Goal: Task Accomplishment & Management: Complete application form

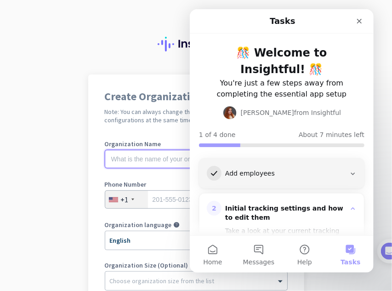
click at [149, 158] on input "text" at bounding box center [196, 159] width 183 height 18
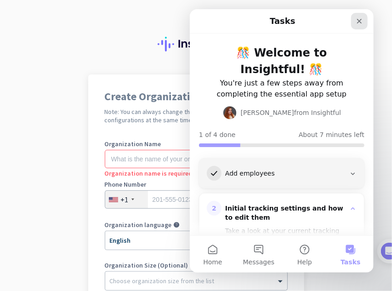
click at [367, 24] on div "Close" at bounding box center [359, 21] width 17 height 17
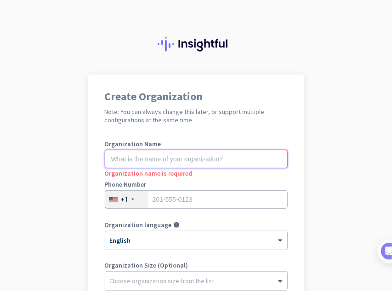
click at [170, 167] on input "text" at bounding box center [196, 159] width 183 height 18
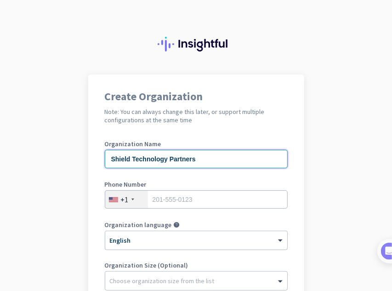
type input "Shield Technology Partners"
click at [45, 165] on app-onboarding-organization "Create Organization Note: You can always change this later, or support multiple…" at bounding box center [196, 260] width 392 height 371
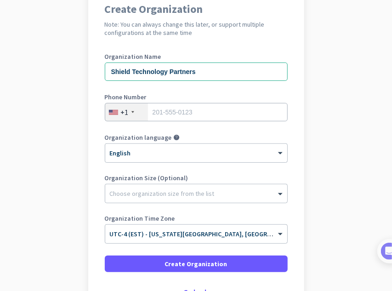
scroll to position [115, 0]
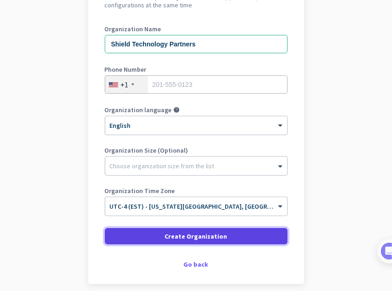
click at [181, 239] on span "Create Organization" at bounding box center [196, 236] width 63 height 9
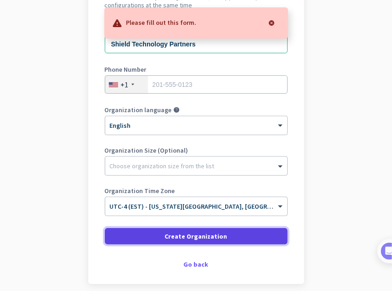
click at [169, 238] on span "Create Organization" at bounding box center [196, 236] width 63 height 9
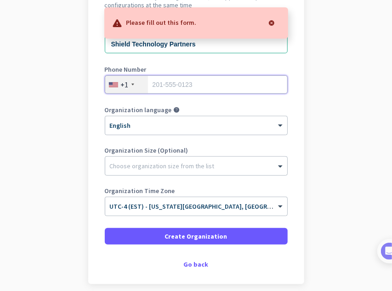
click at [181, 81] on input "tel" at bounding box center [196, 84] width 183 height 18
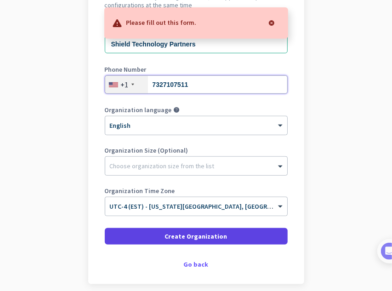
type input "7327107511"
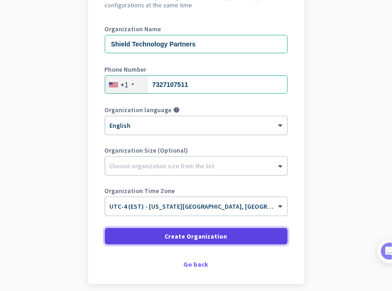
click at [149, 240] on span at bounding box center [196, 236] width 183 height 22
